Goal: Navigation & Orientation: Find specific page/section

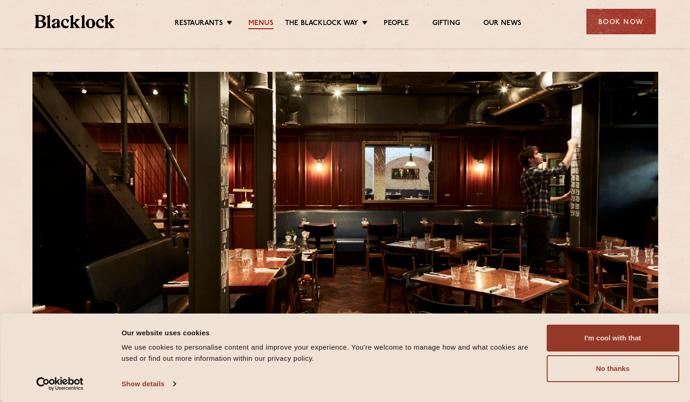
click at [264, 25] on link "Menus" at bounding box center [260, 24] width 25 height 10
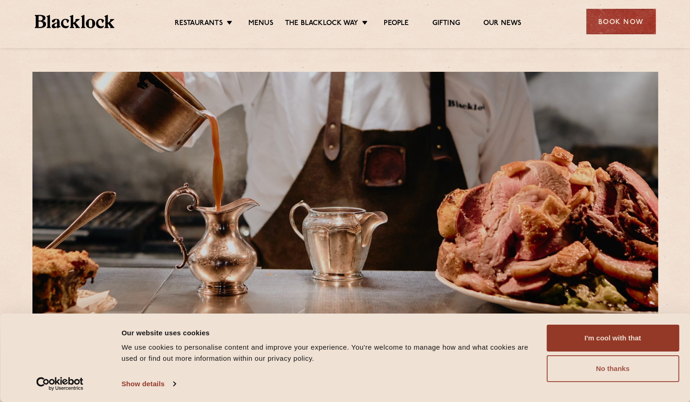
click at [599, 371] on button "No thanks" at bounding box center [612, 368] width 132 height 27
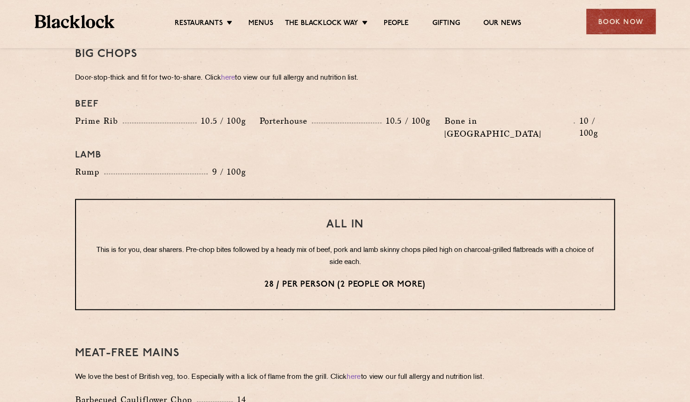
scroll to position [1041, 0]
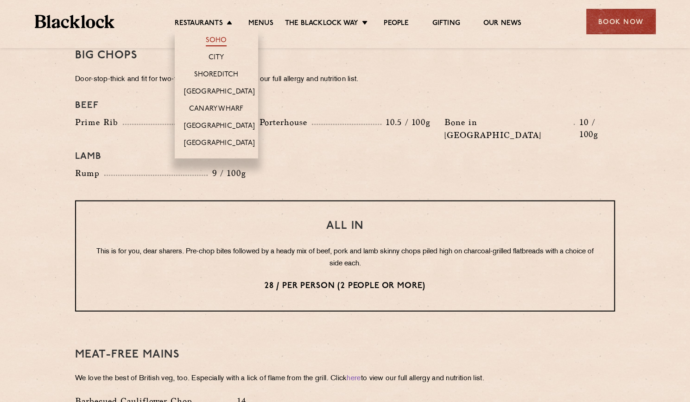
click at [219, 39] on link "Soho" at bounding box center [216, 41] width 21 height 10
